Goal: Task Accomplishment & Management: Manage account settings

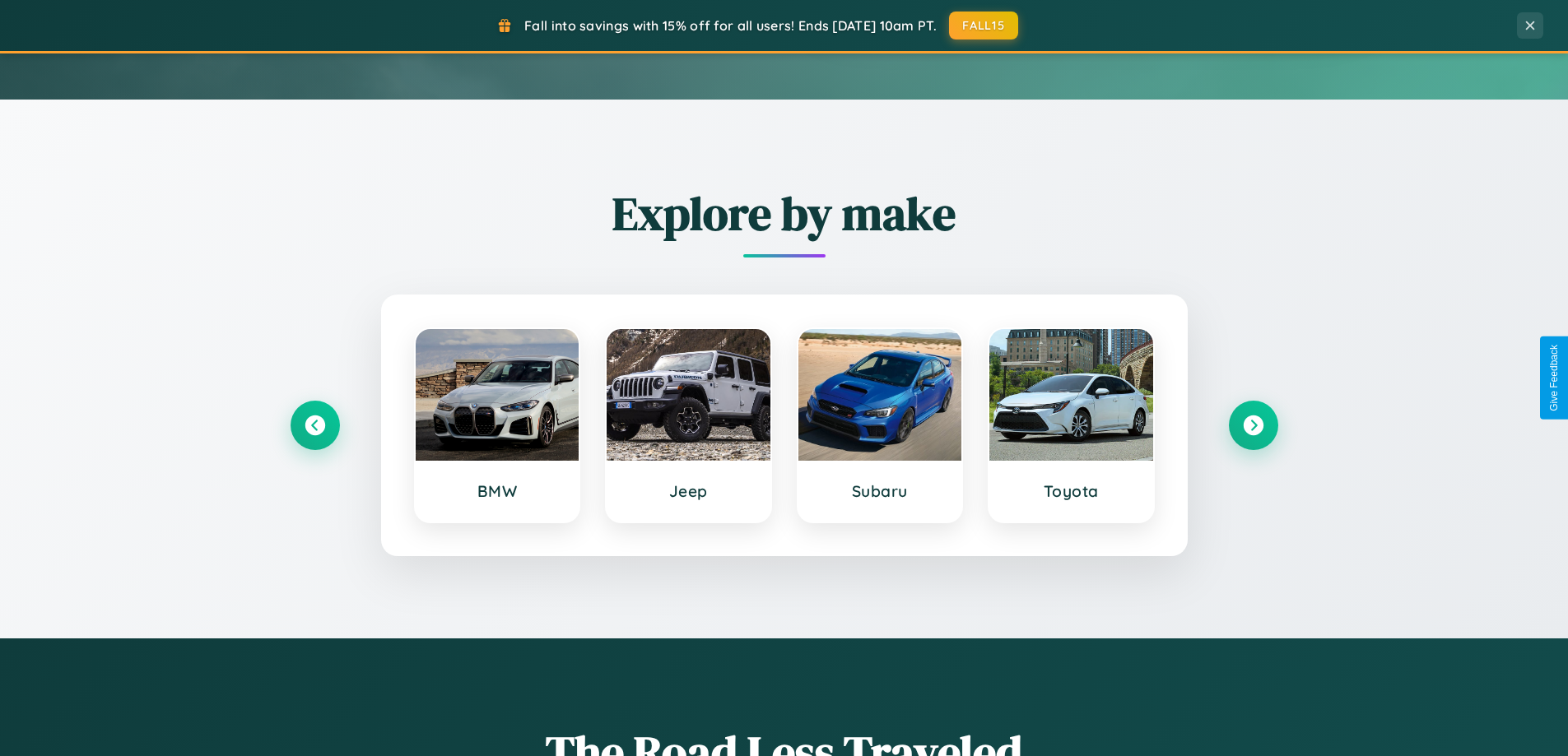
scroll to position [709, 0]
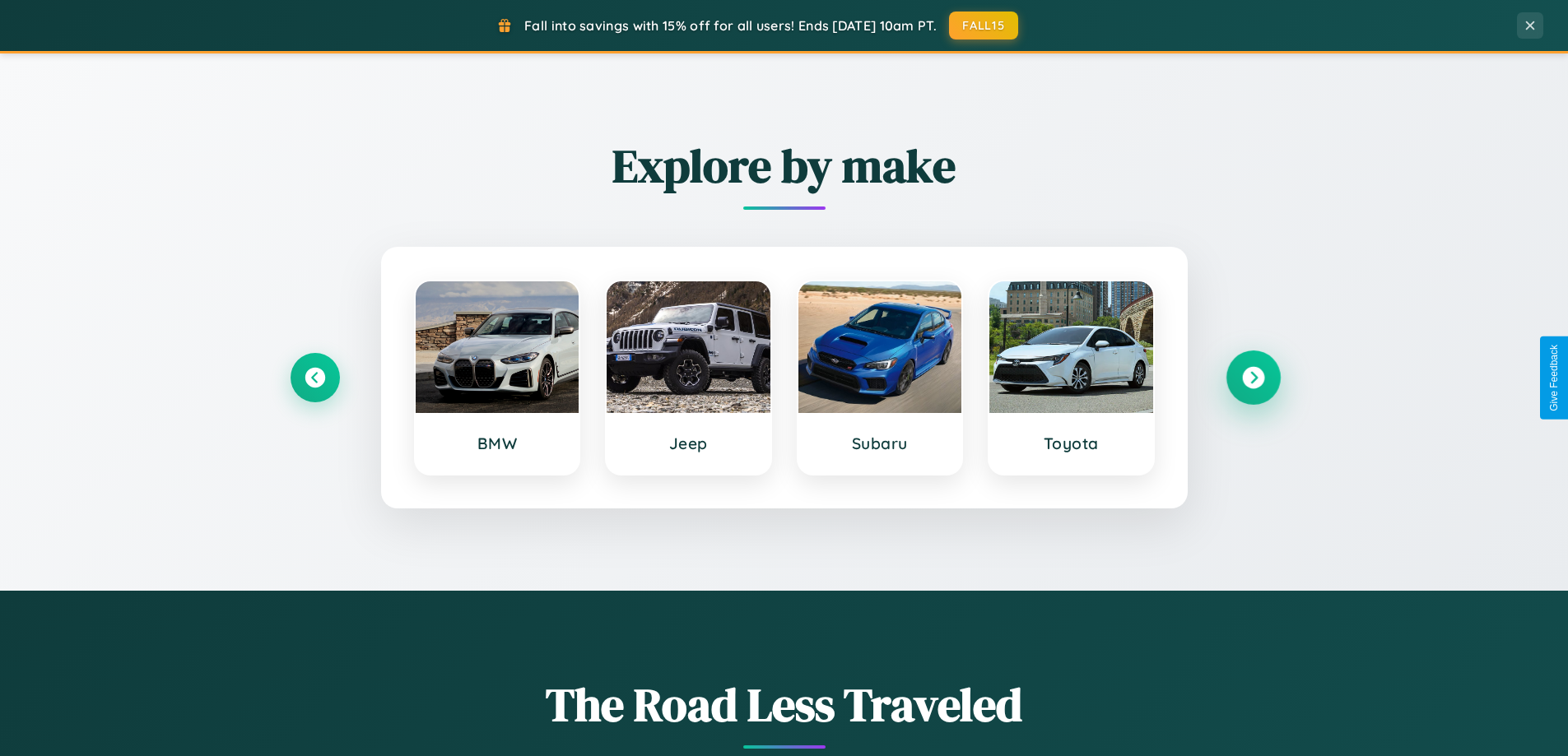
click at [1252, 378] on icon at bounding box center [1253, 378] width 22 height 22
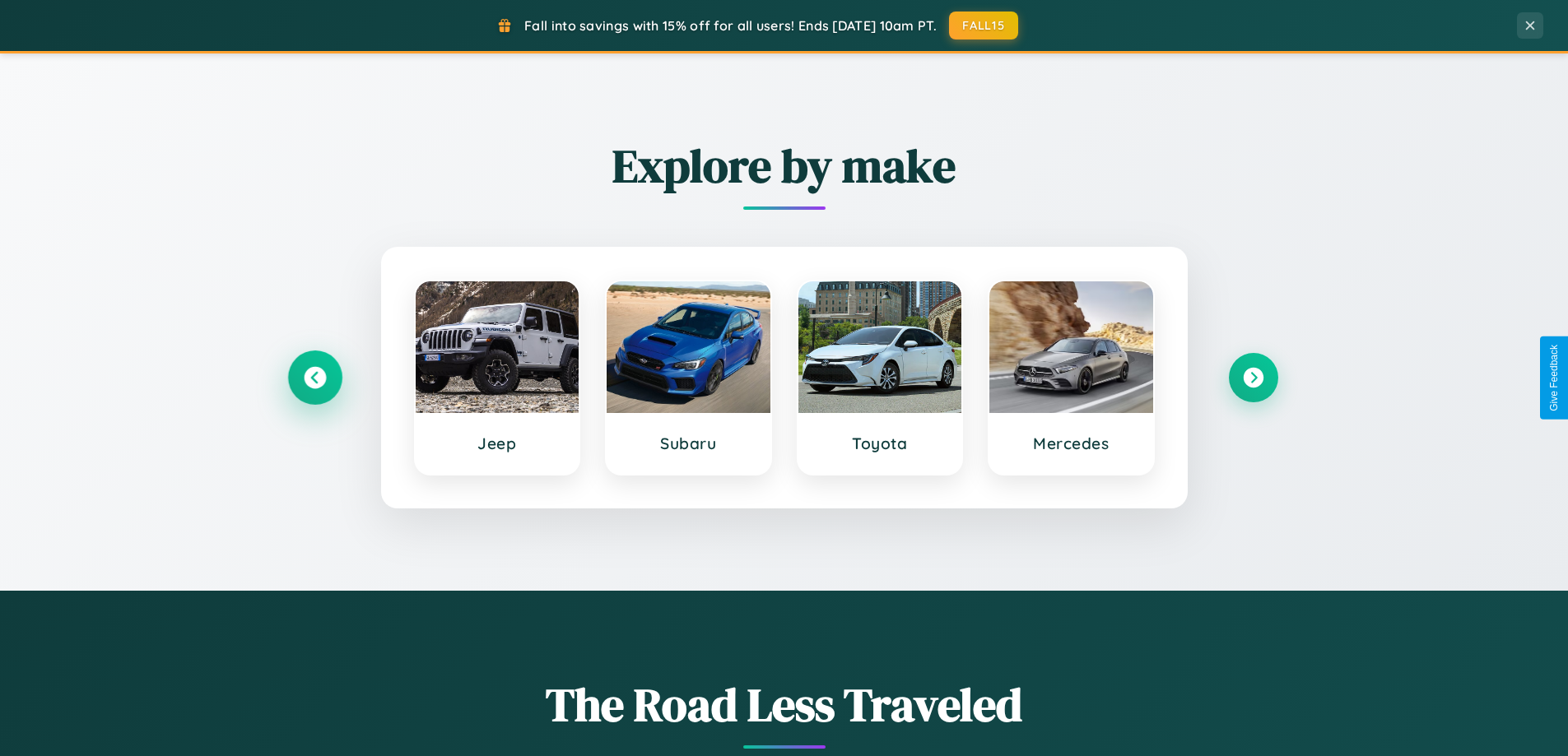
click at [315, 378] on icon at bounding box center [315, 378] width 22 height 22
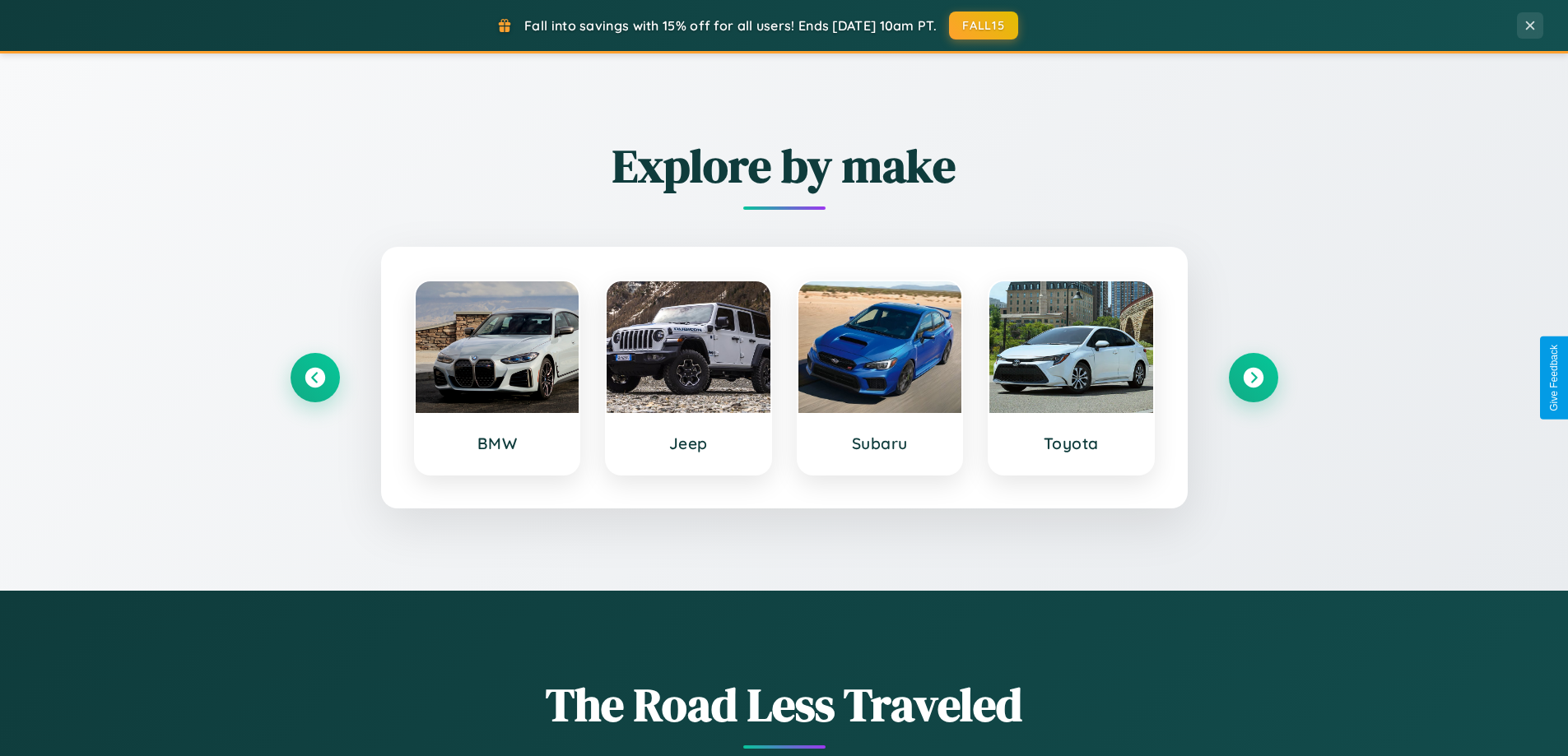
scroll to position [0, 0]
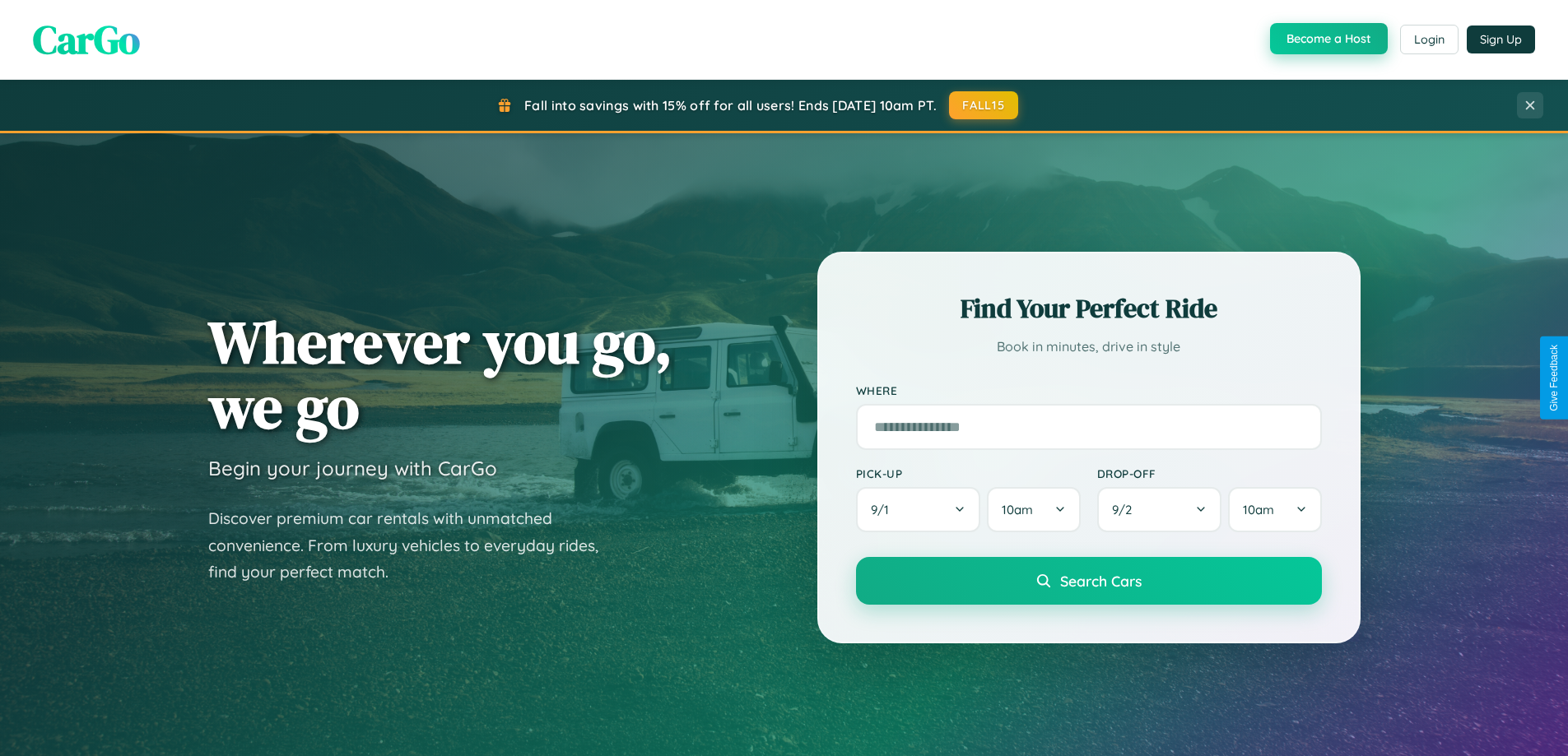
click at [1327, 40] on button "Become a Host" at bounding box center [1329, 39] width 118 height 31
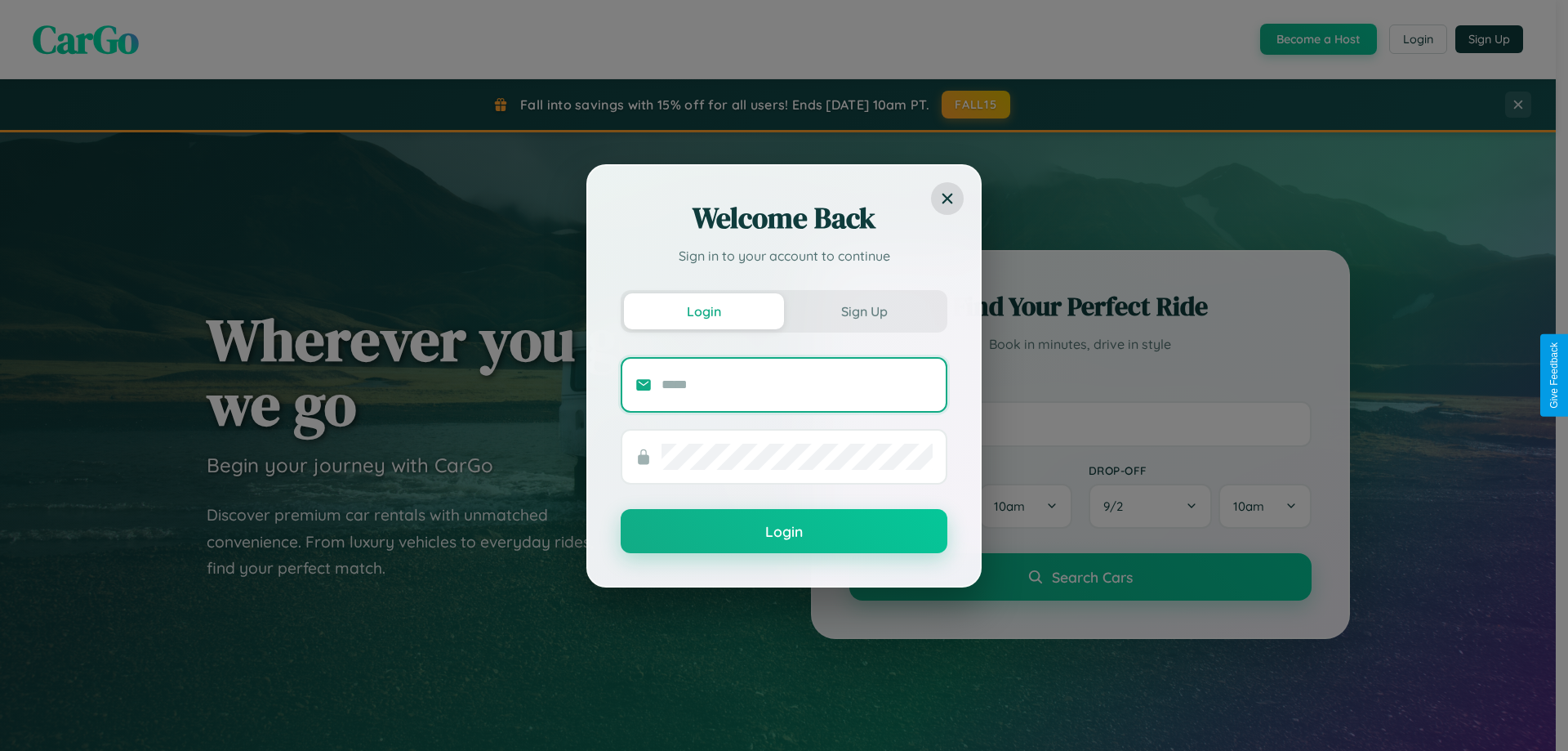
click at [797, 385] on input "text" at bounding box center [797, 385] width 271 height 26
type input "**********"
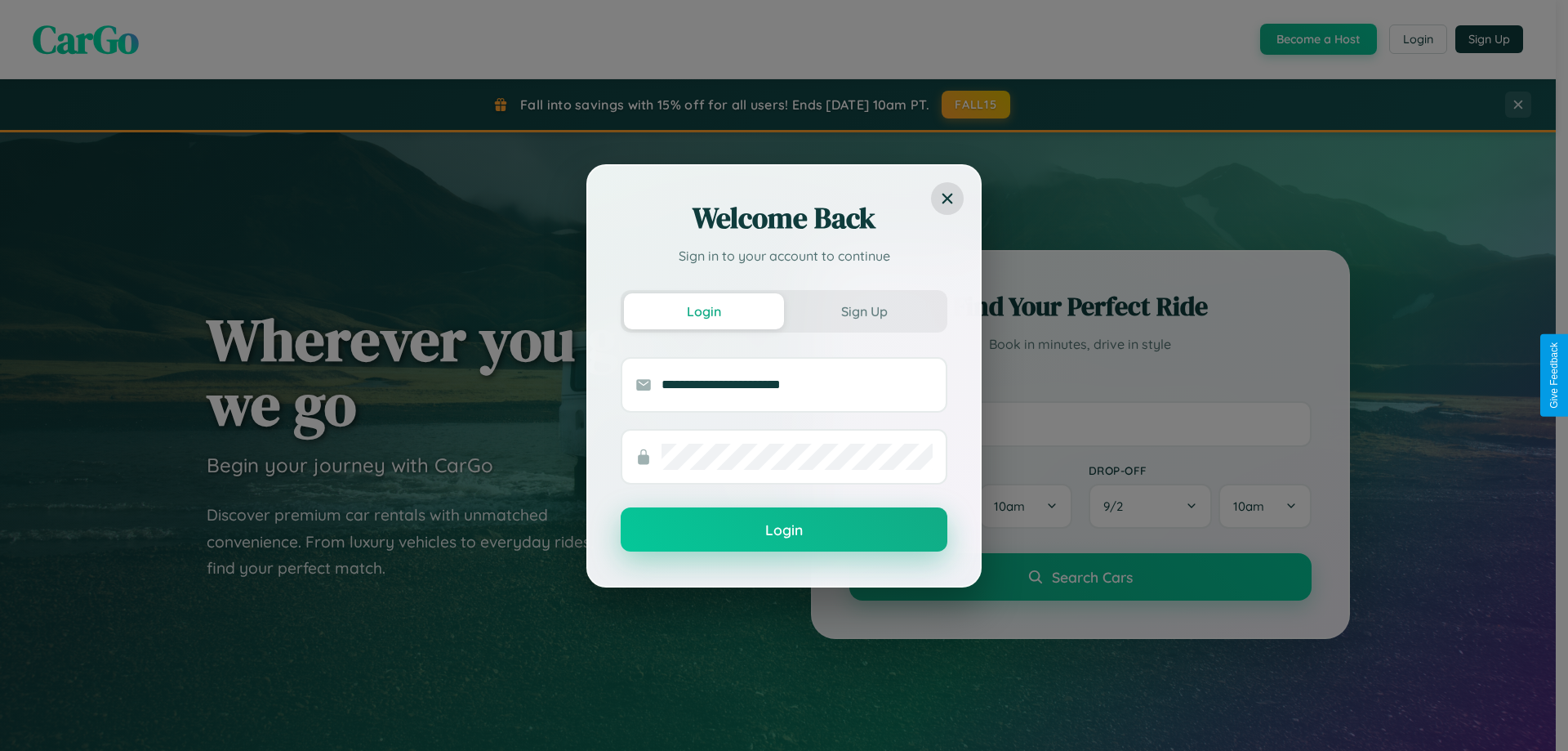
click at [784, 530] on button "Login" at bounding box center [784, 529] width 327 height 44
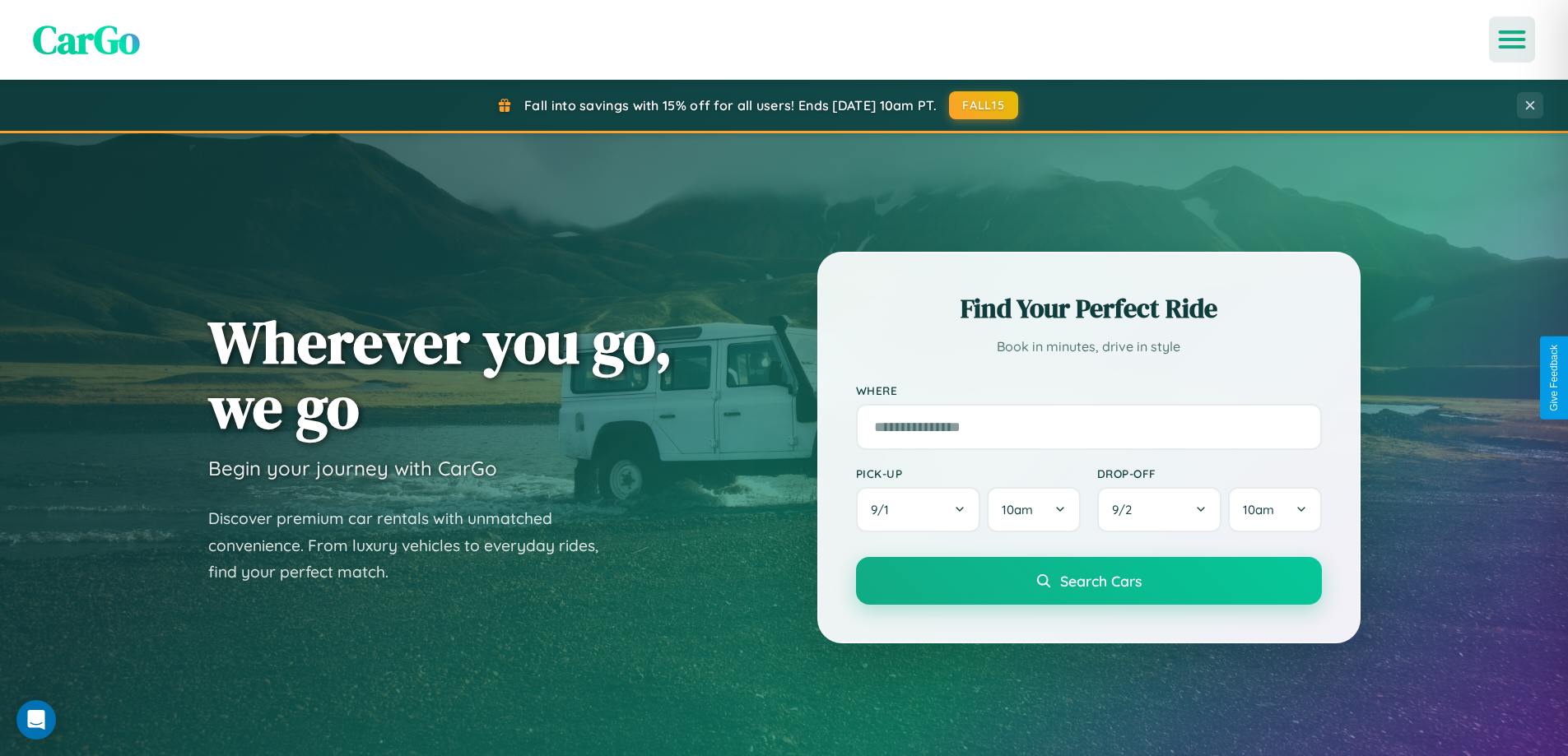
click at [1512, 40] on icon "Open menu" at bounding box center [1513, 39] width 24 height 15
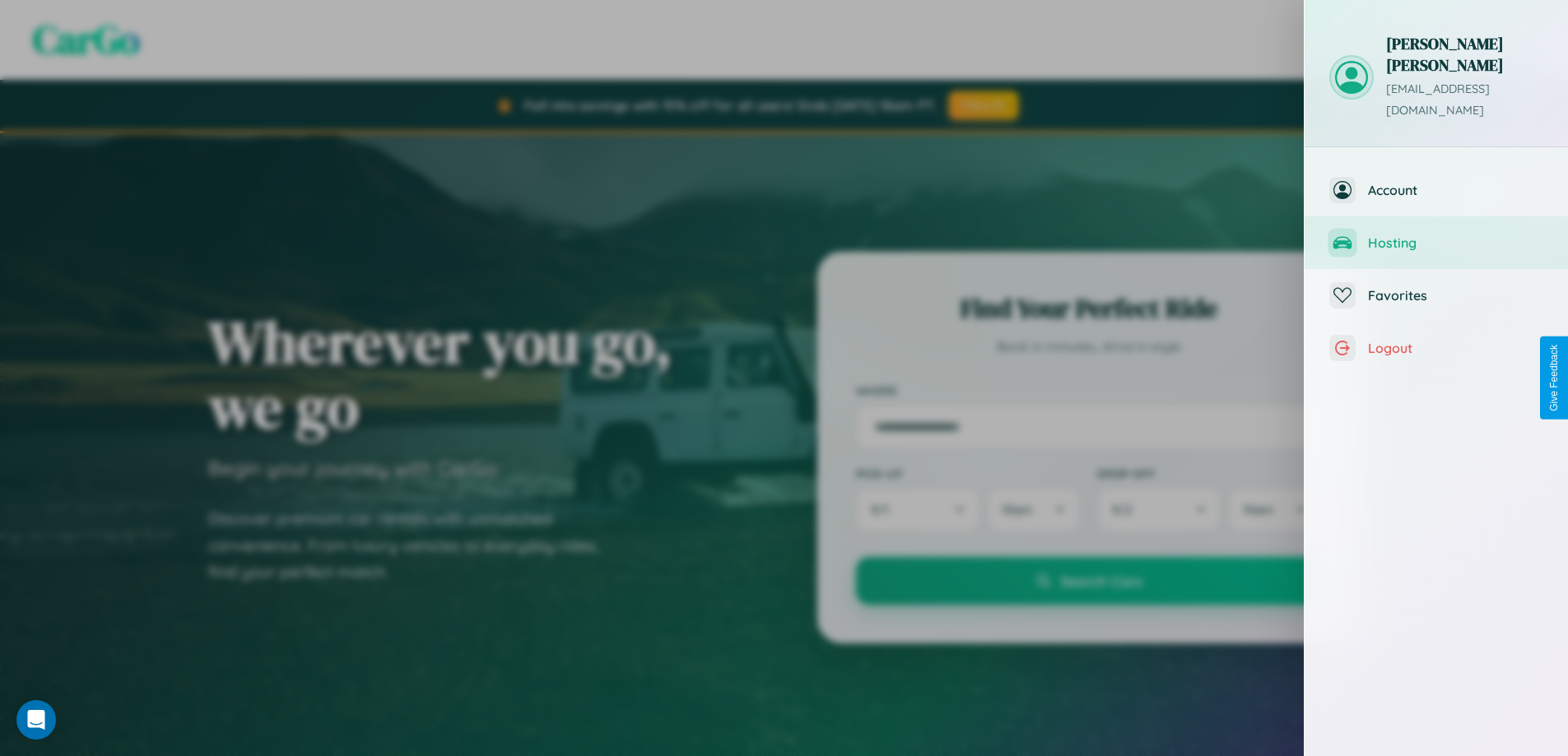
click at [1437, 234] on span "Hosting" at bounding box center [1456, 242] width 175 height 16
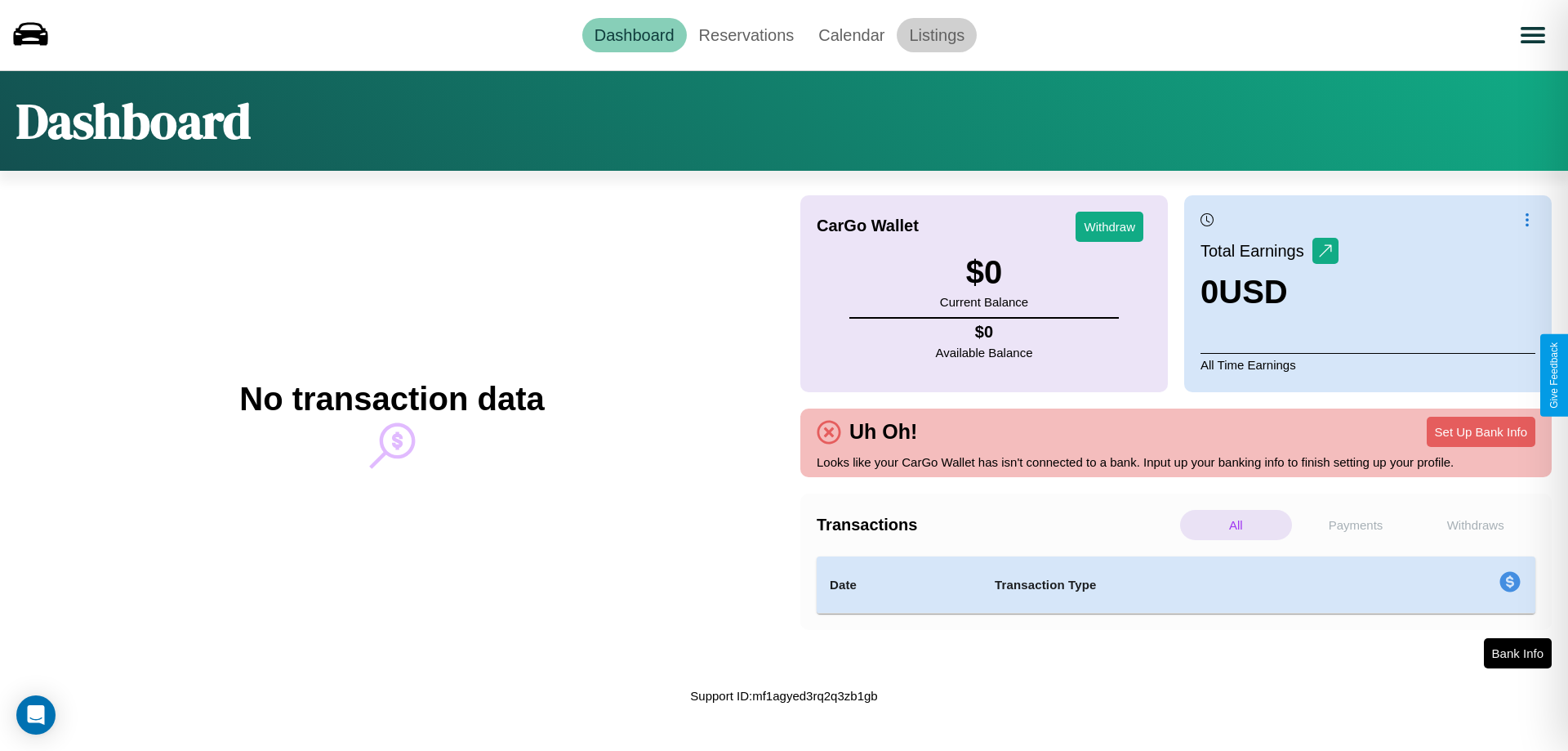
click at [937, 34] on link "Listings" at bounding box center [937, 35] width 80 height 34
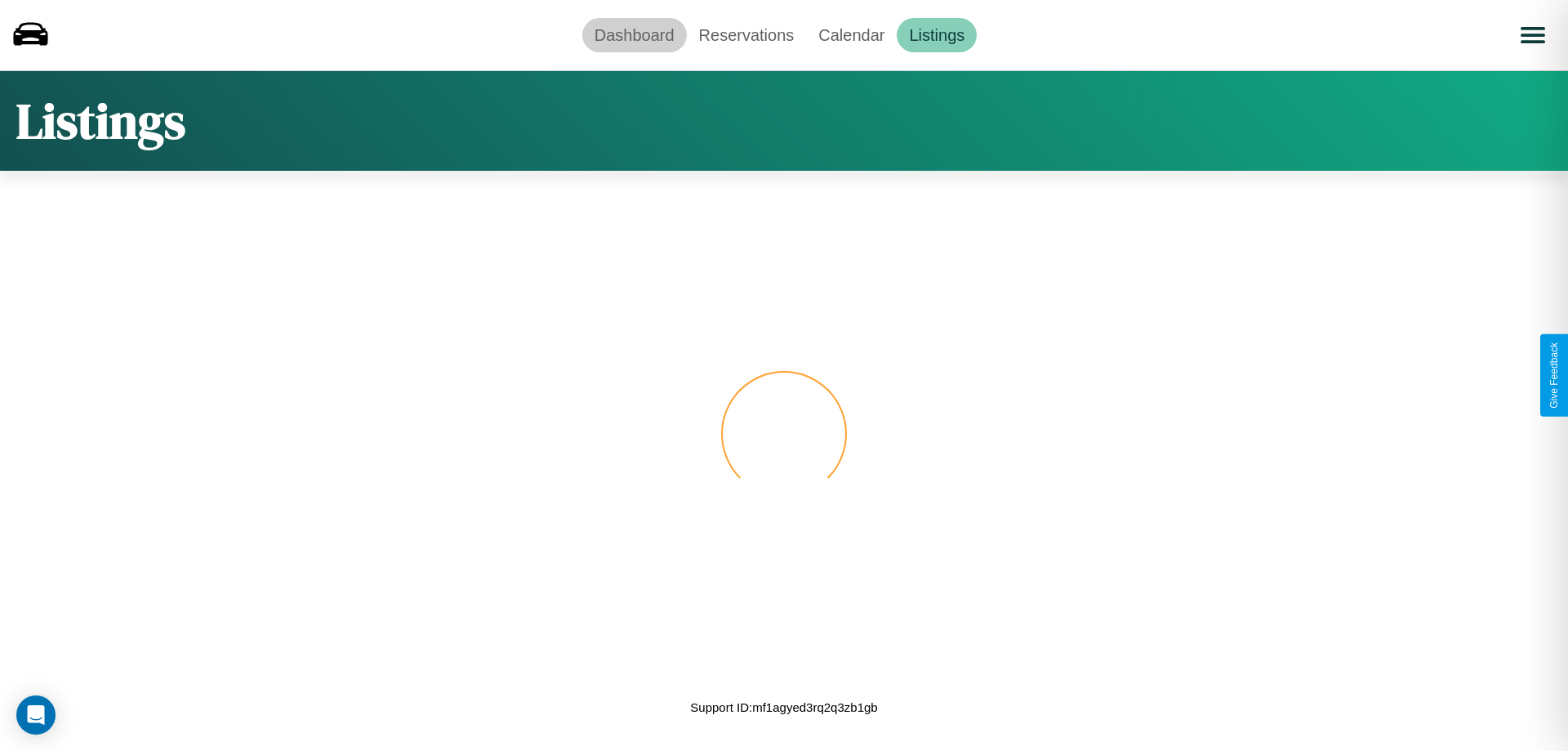
click at [634, 34] on link "Dashboard" at bounding box center [635, 35] width 105 height 34
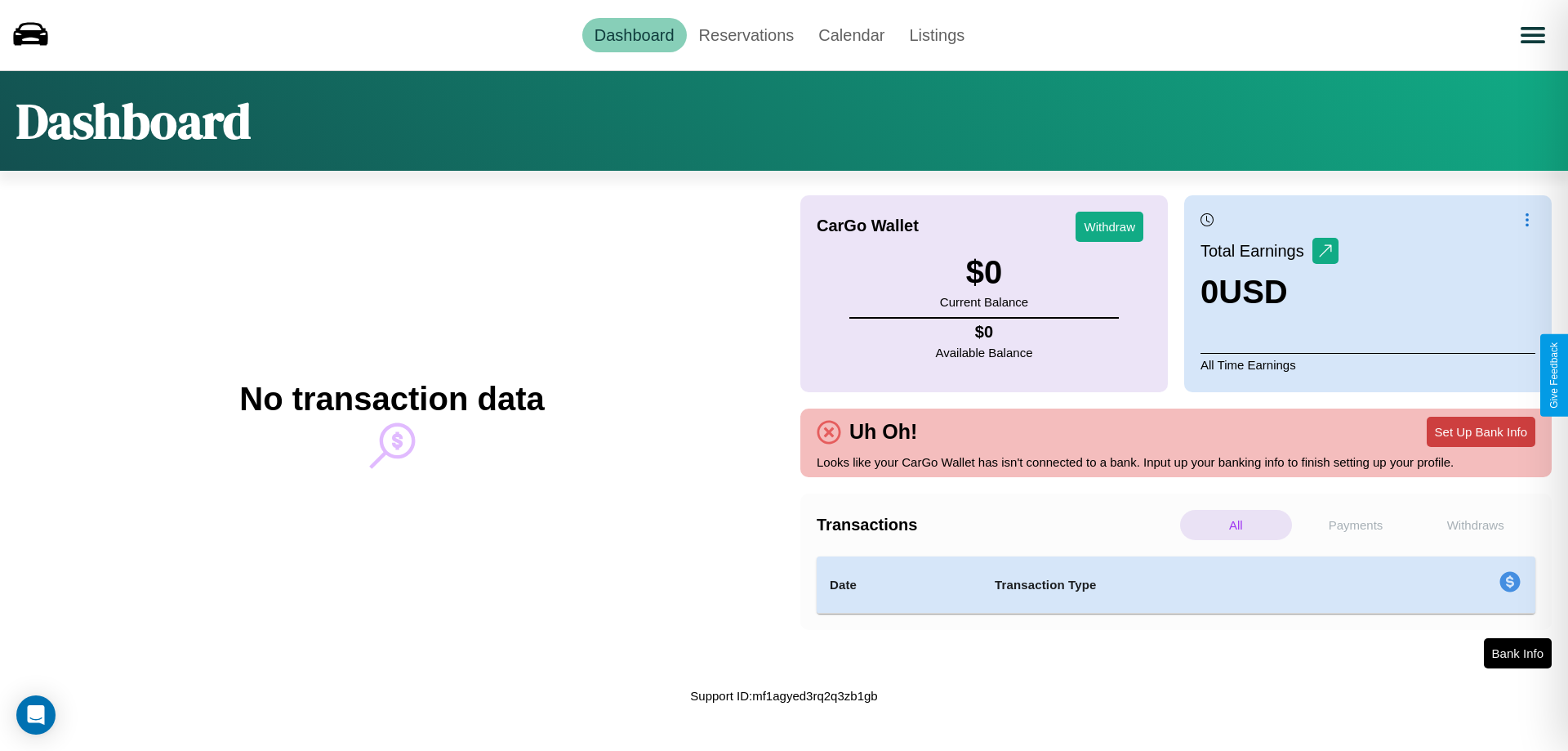
click at [1481, 432] on button "Set Up Bank Info" at bounding box center [1481, 432] width 109 height 30
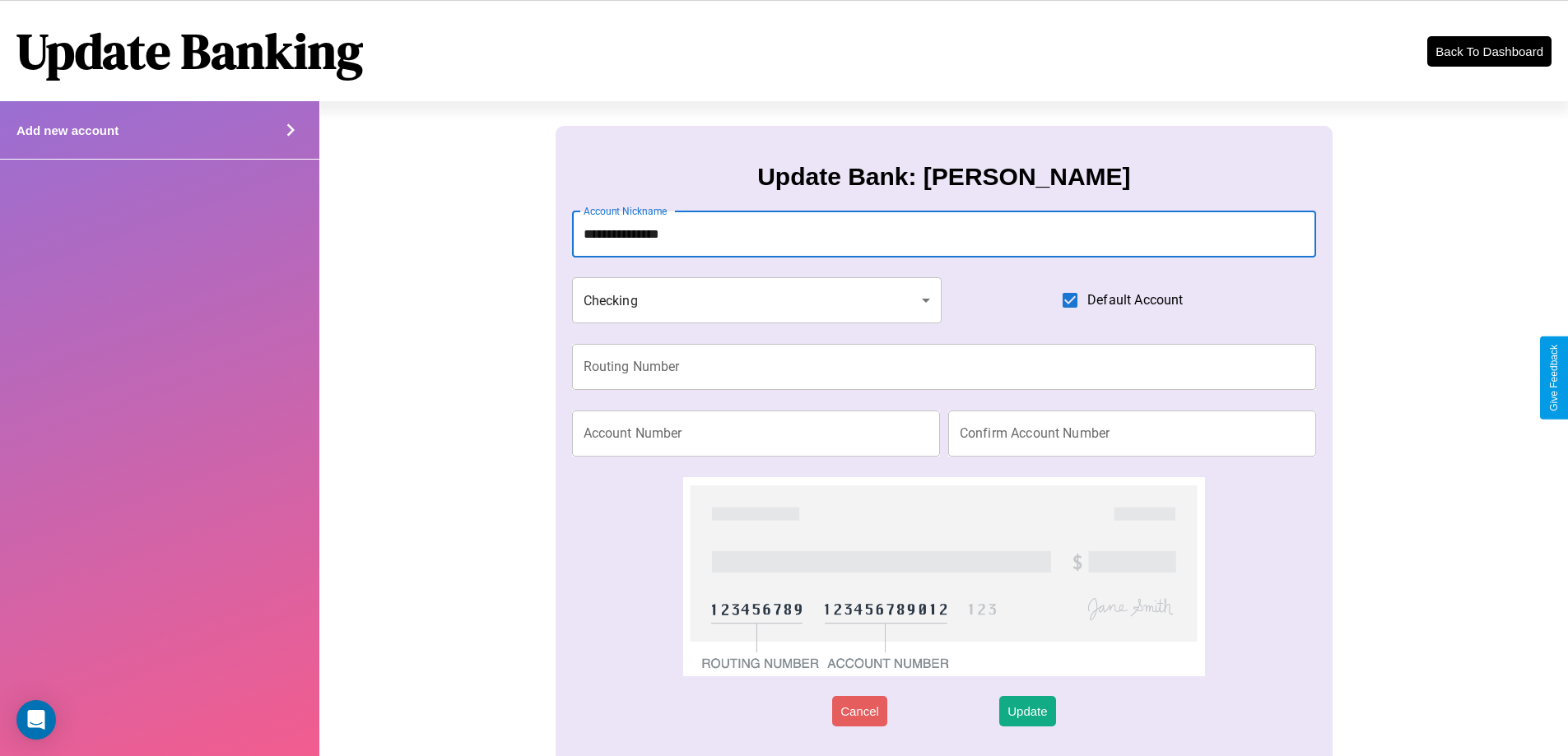
type input "**********"
